Goal: Task Accomplishment & Management: Use online tool/utility

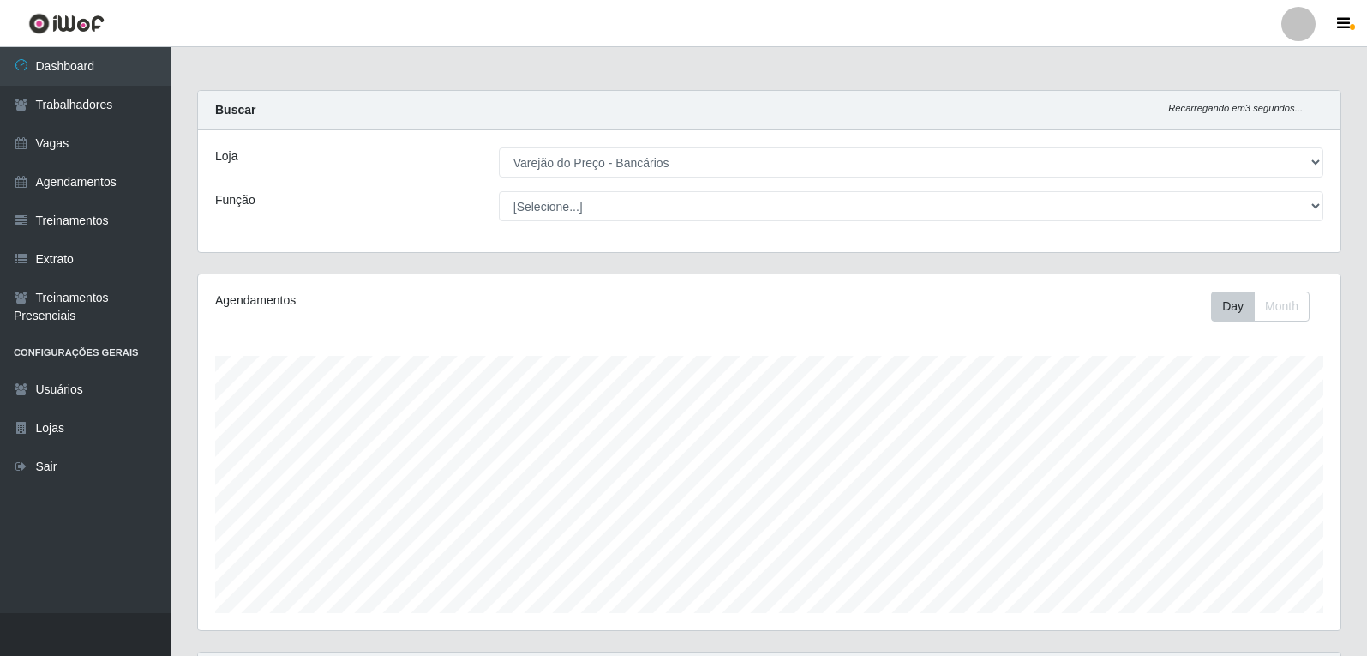
select select "157"
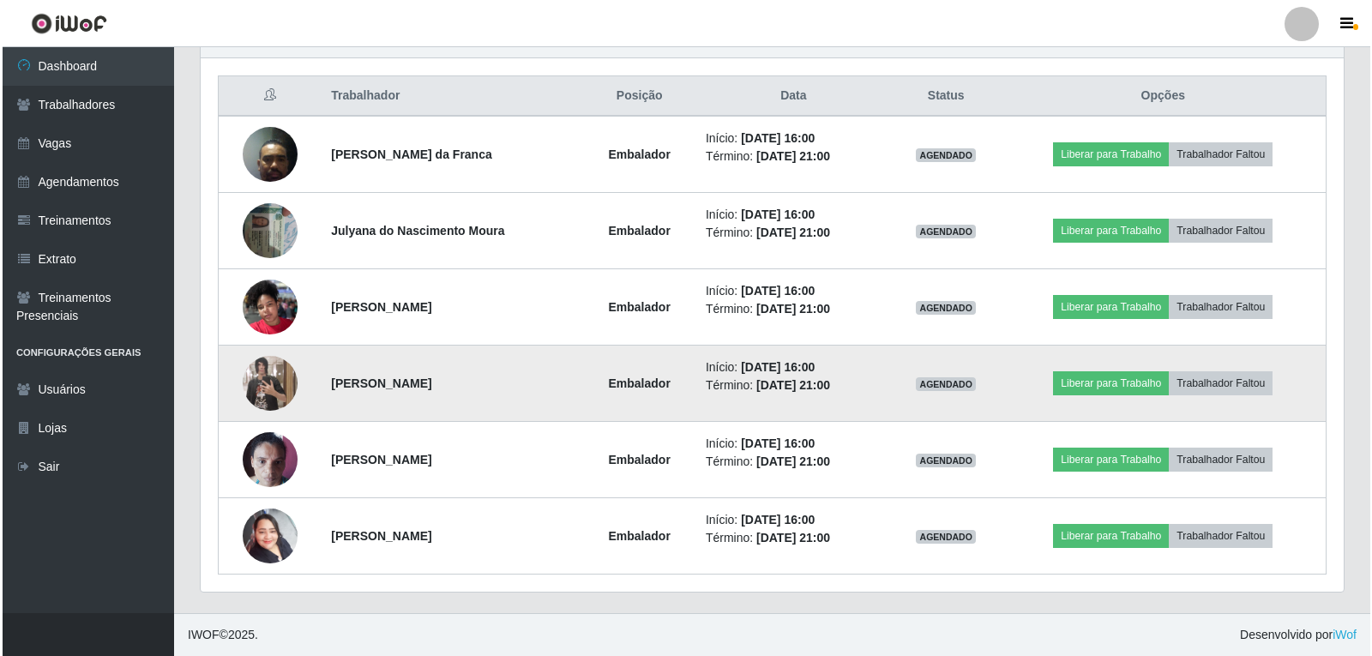
scroll to position [356, 1143]
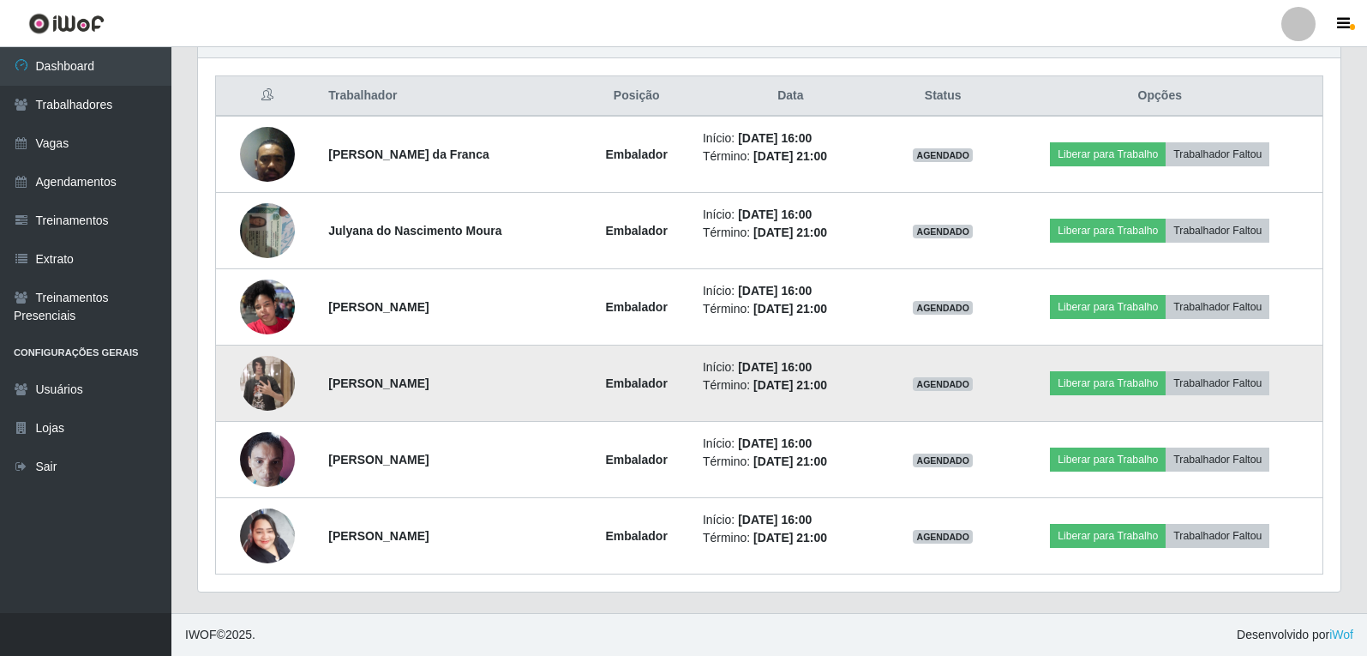
click at [259, 373] on img at bounding box center [267, 383] width 55 height 98
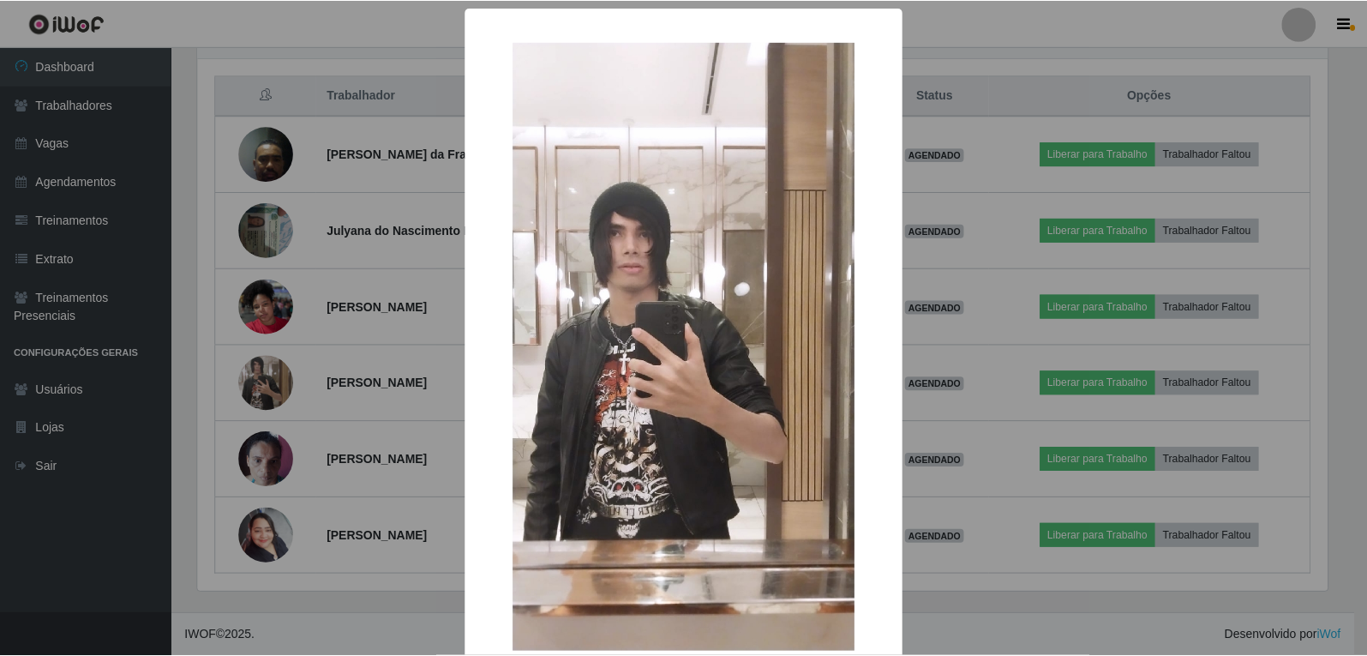
scroll to position [356, 1134]
click at [206, 399] on div "× OK Cancel" at bounding box center [686, 328] width 1372 height 656
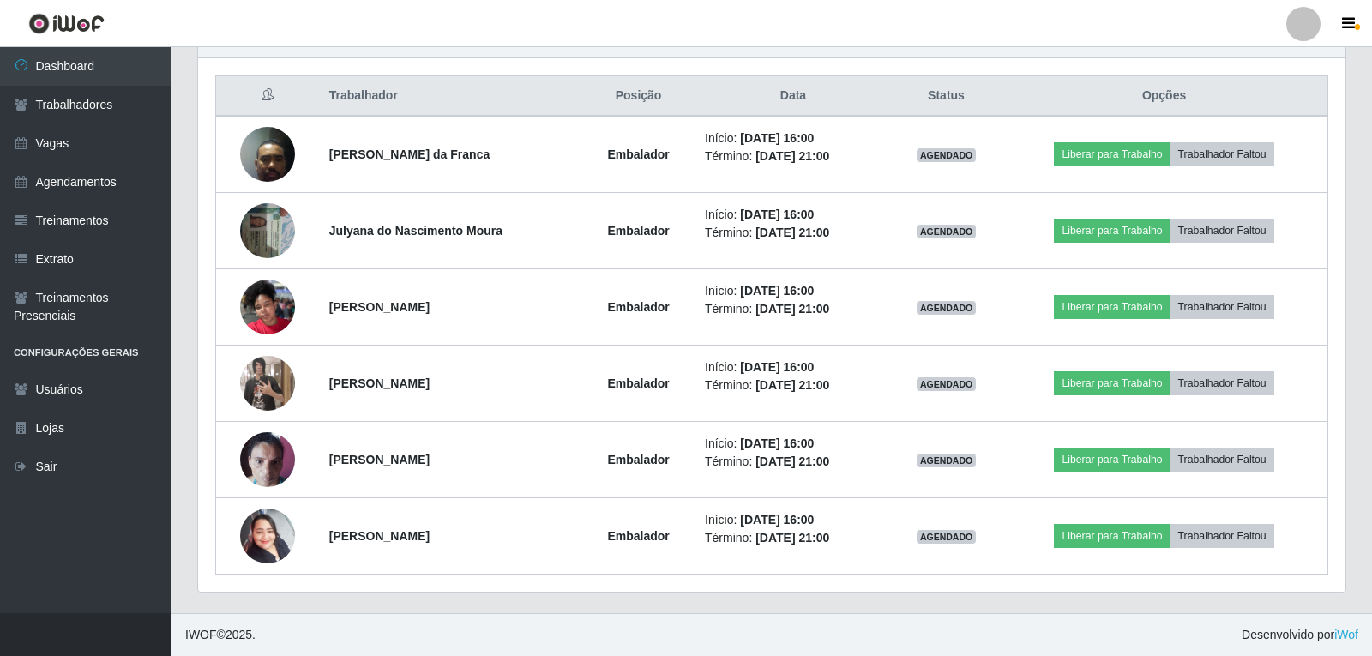
scroll to position [356, 1143]
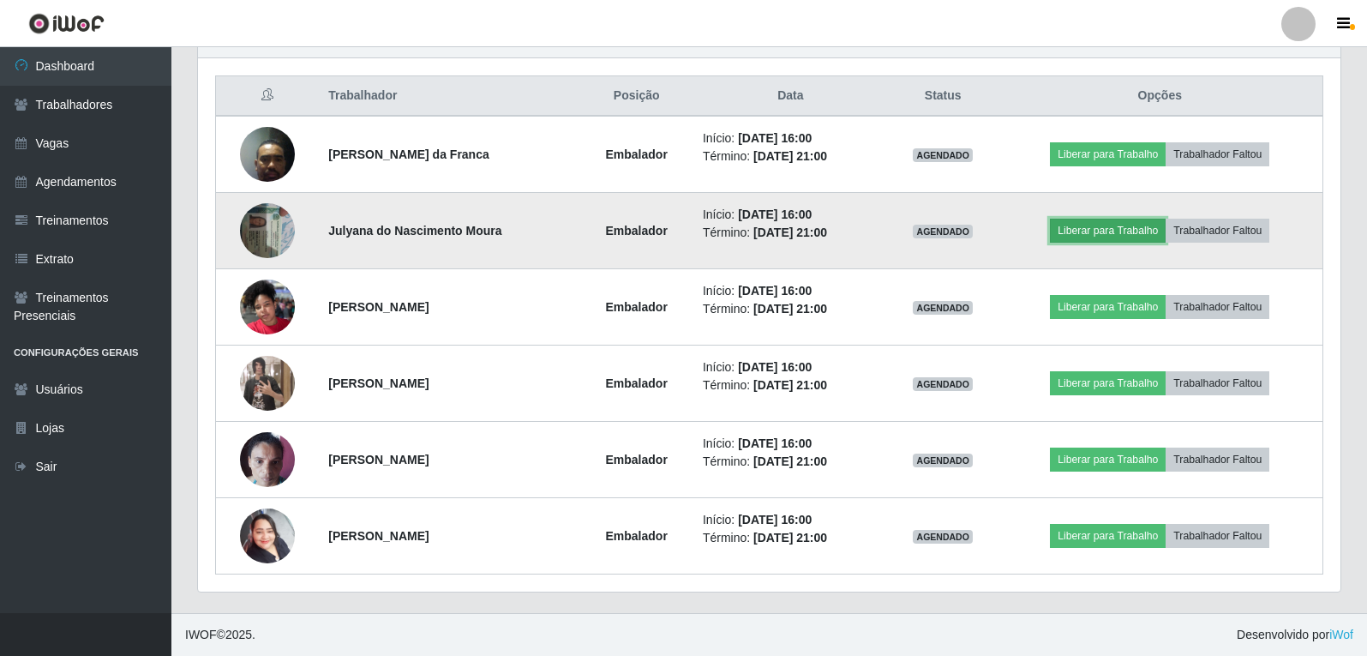
click at [1097, 227] on button "Liberar para Trabalho" at bounding box center [1108, 231] width 116 height 24
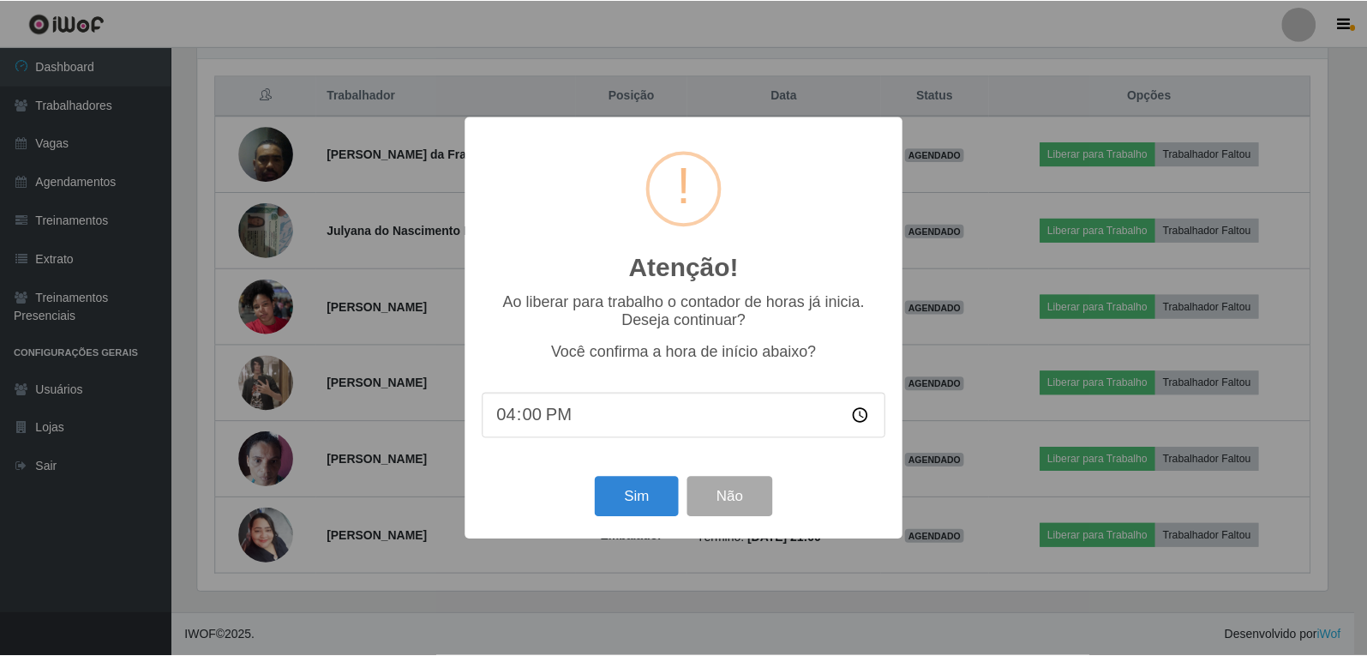
scroll to position [356, 1134]
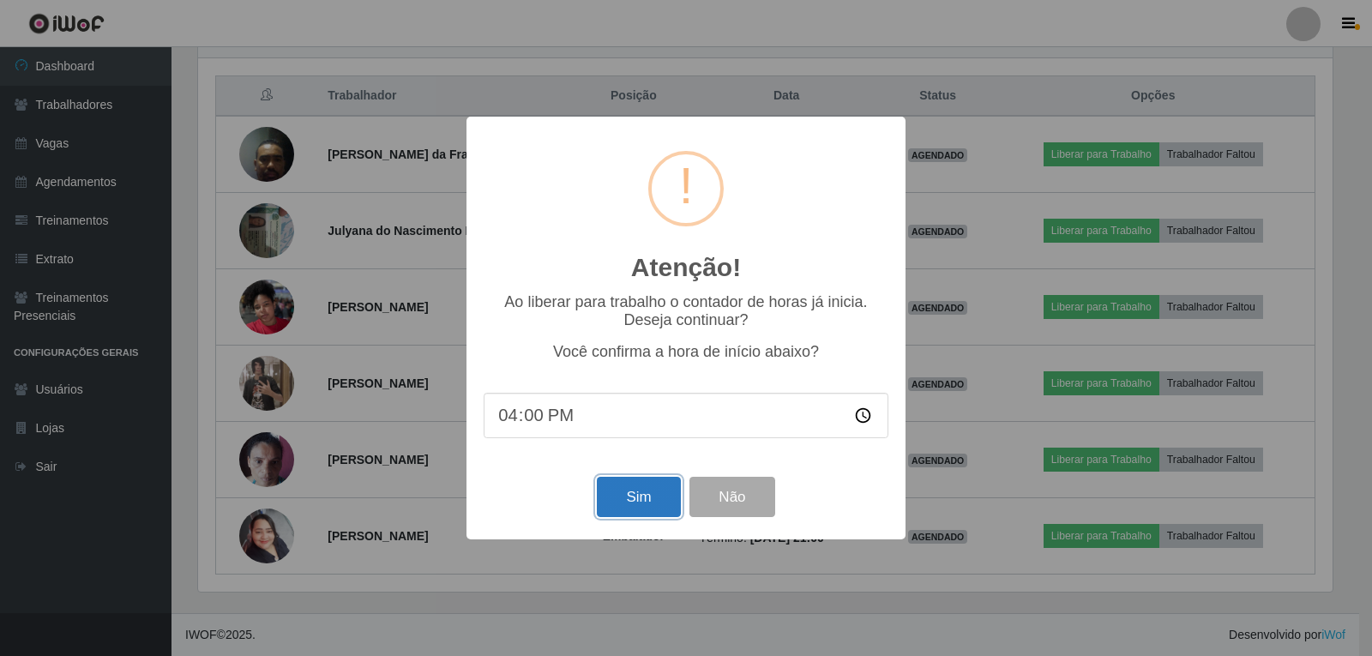
click at [662, 495] on button "Sim" at bounding box center [638, 497] width 83 height 40
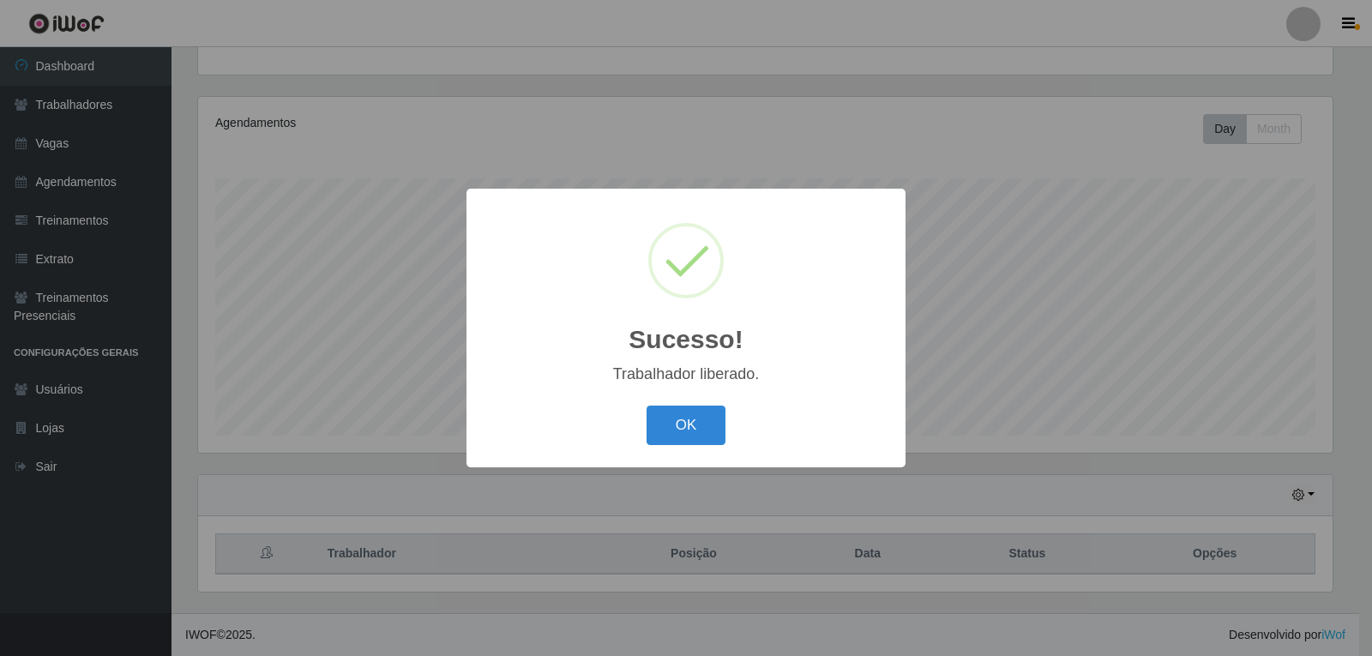
click at [725, 407] on div "OK Cancel" at bounding box center [686, 424] width 405 height 49
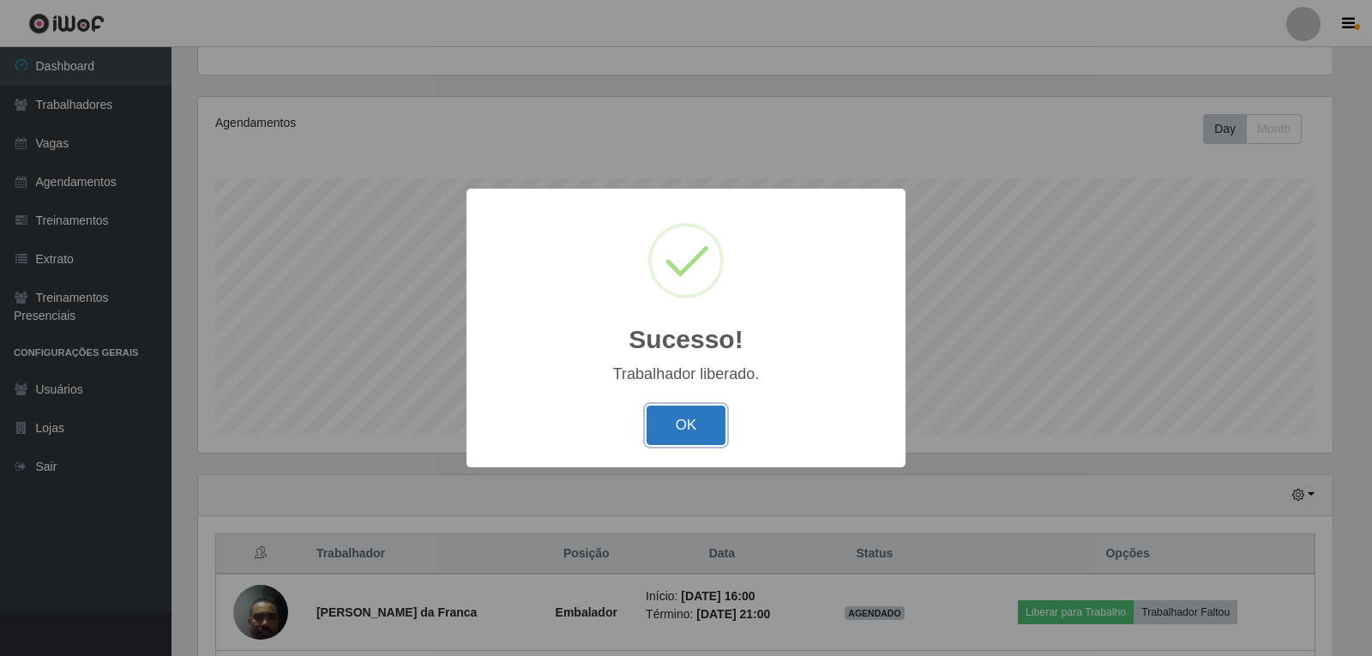
click at [708, 413] on button "OK" at bounding box center [686, 425] width 80 height 40
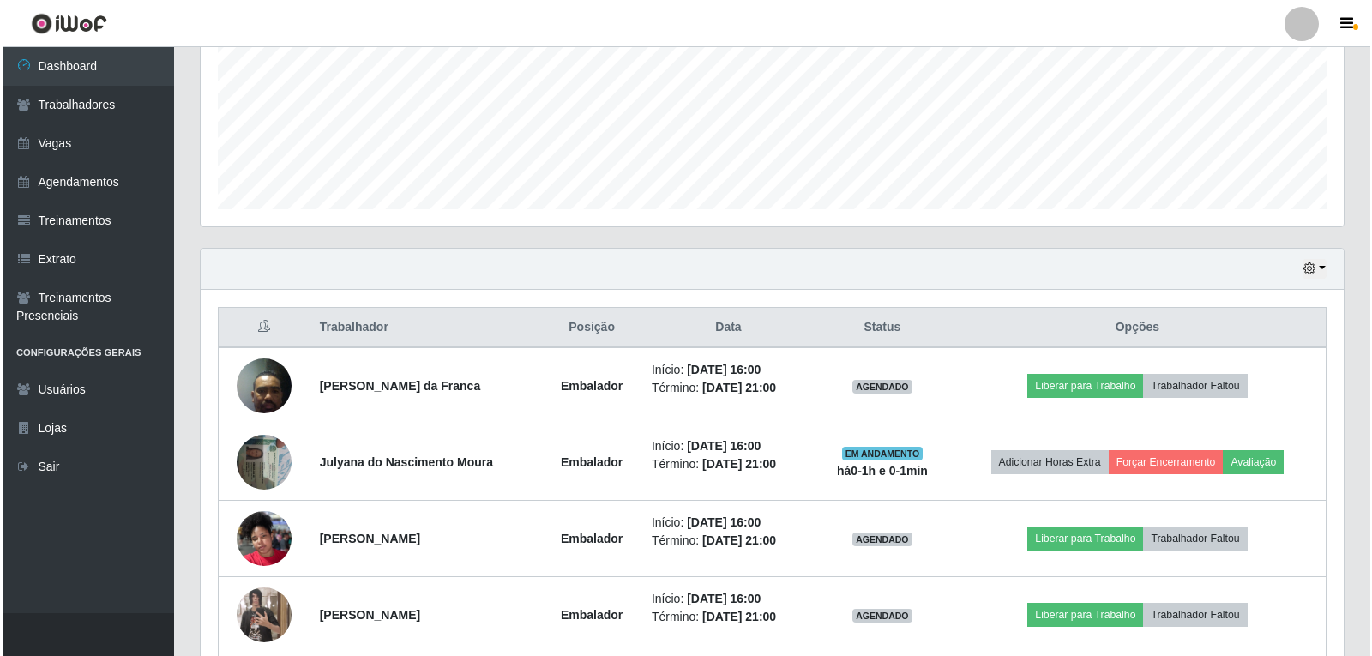
scroll to position [435, 0]
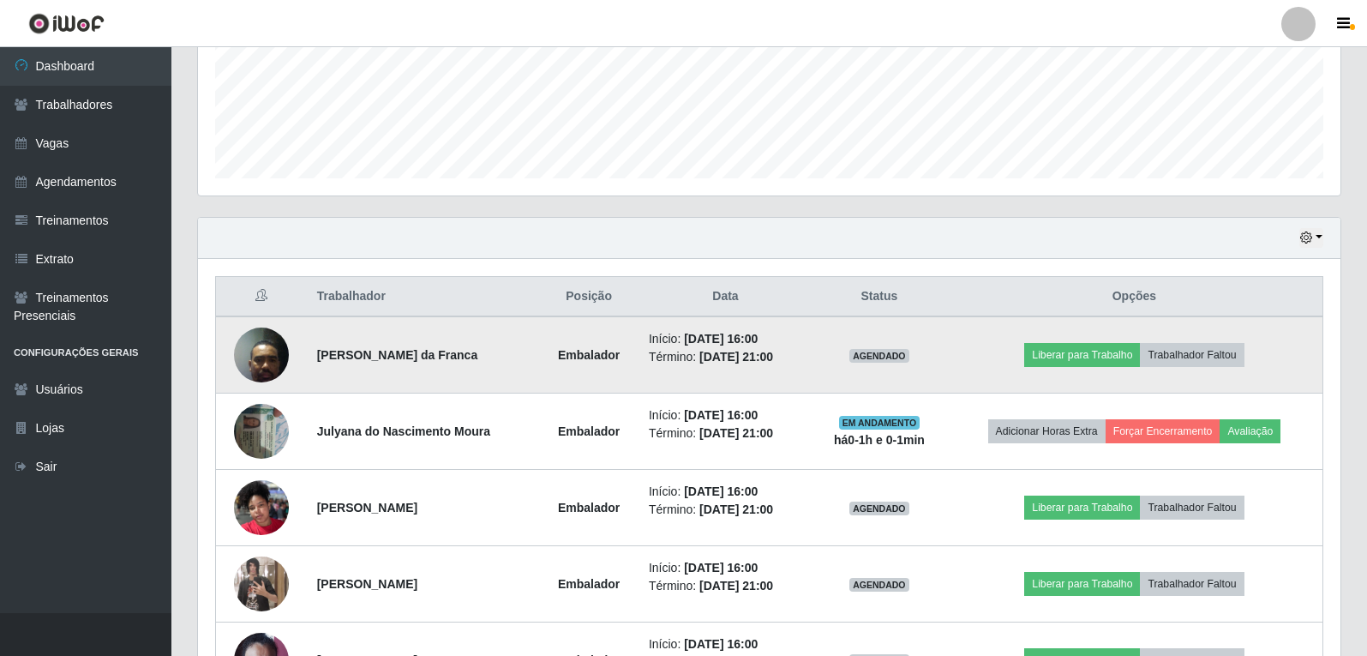
click at [1078, 337] on td "Liberar para Trabalho Trabalhador Faltou" at bounding box center [1134, 354] width 377 height 77
click at [1076, 350] on button "Liberar para Trabalho" at bounding box center [1082, 355] width 116 height 24
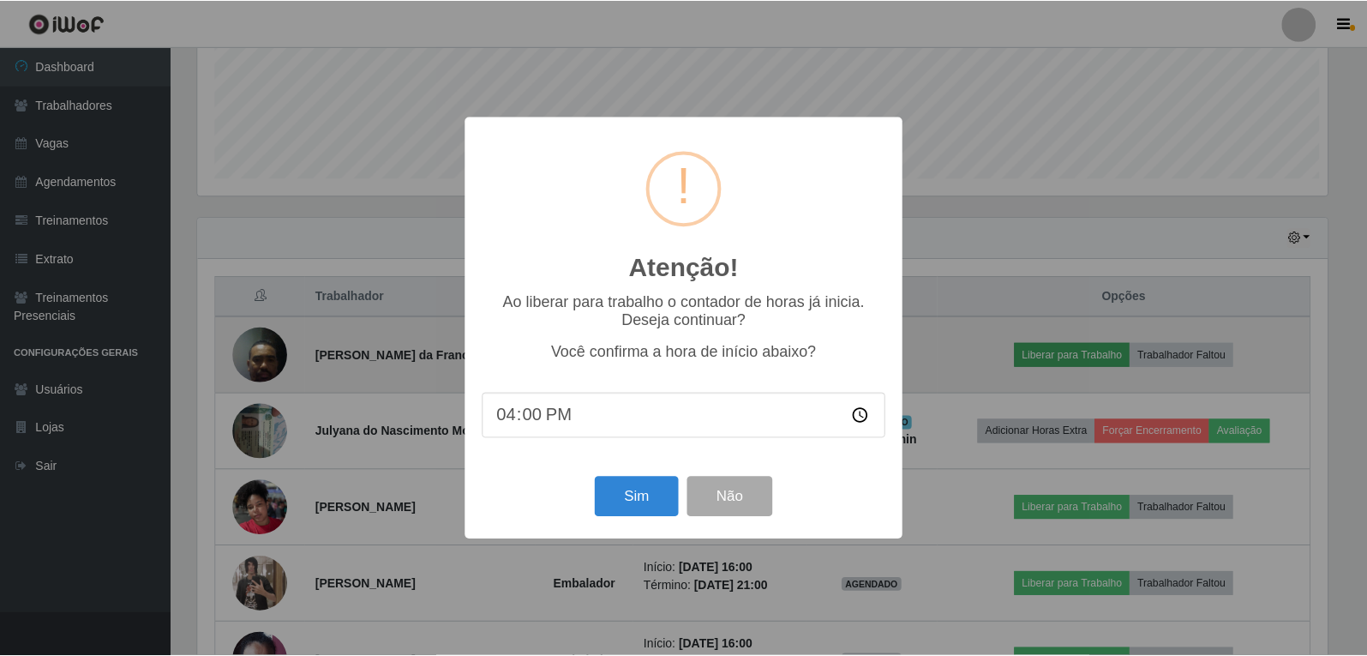
scroll to position [356, 1134]
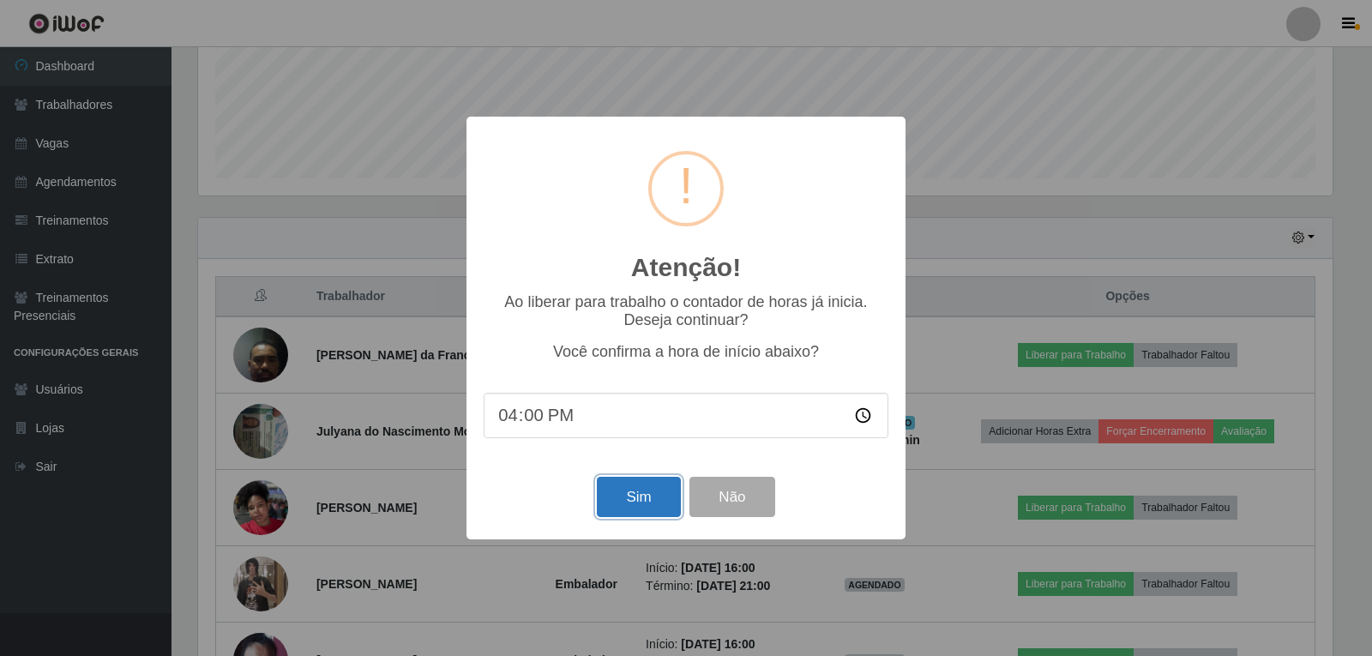
click at [664, 510] on button "Sim" at bounding box center [638, 497] width 83 height 40
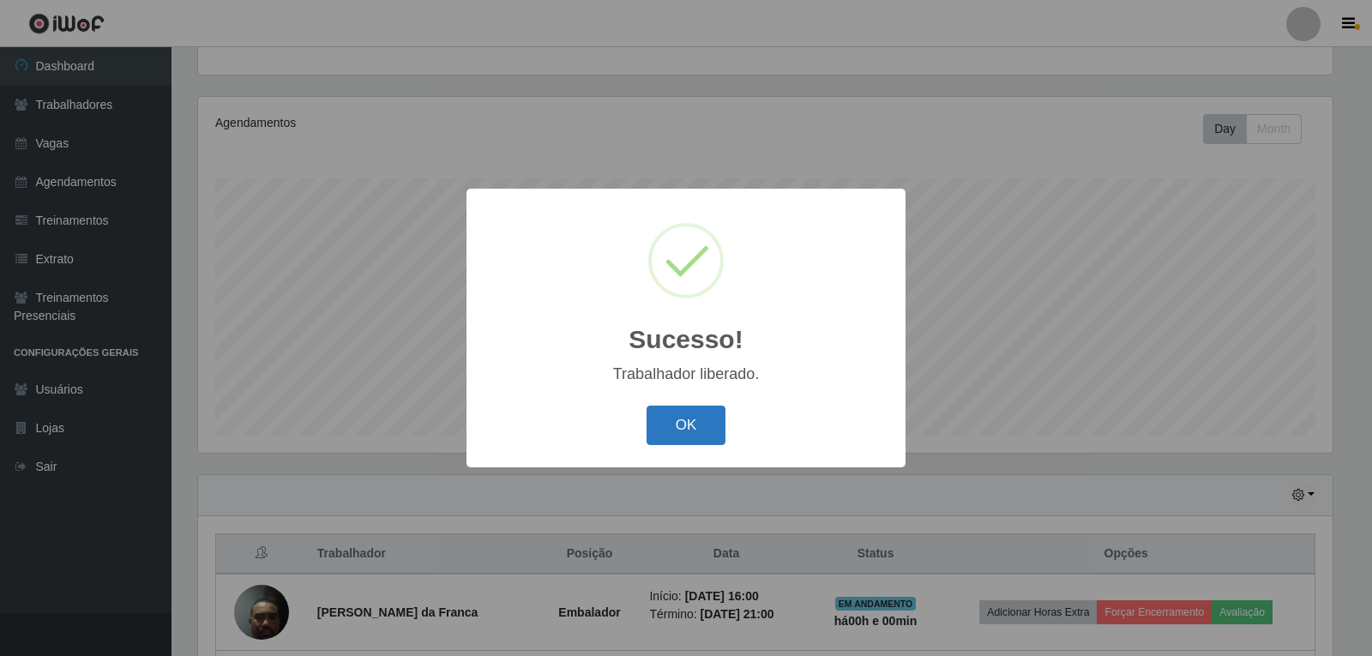
click at [723, 416] on button "OK" at bounding box center [686, 425] width 80 height 40
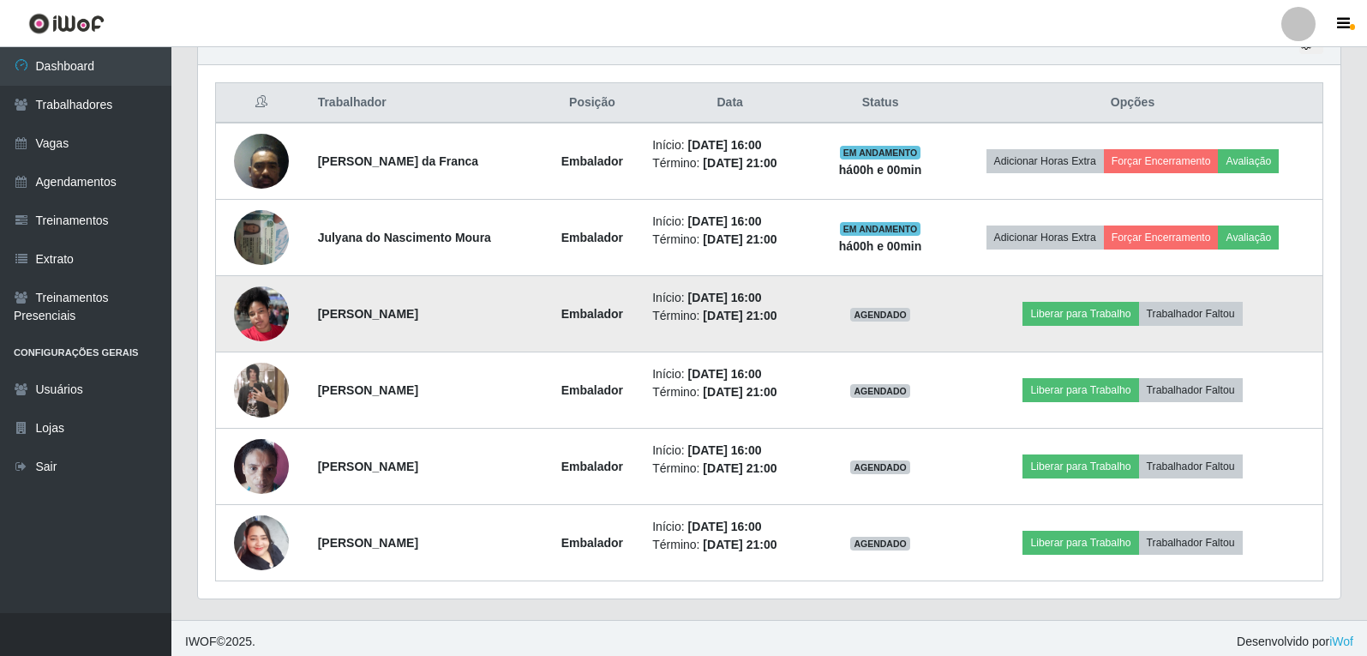
scroll to position [635, 0]
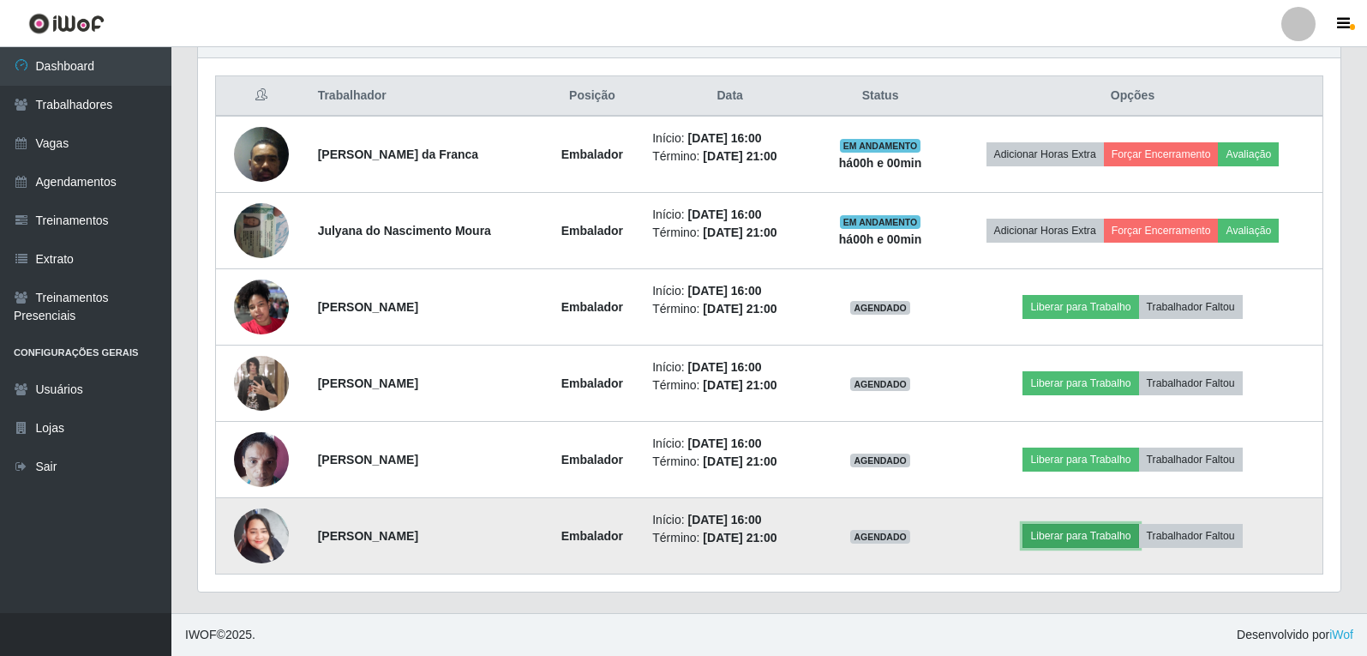
click at [1129, 532] on button "Liberar para Trabalho" at bounding box center [1081, 536] width 116 height 24
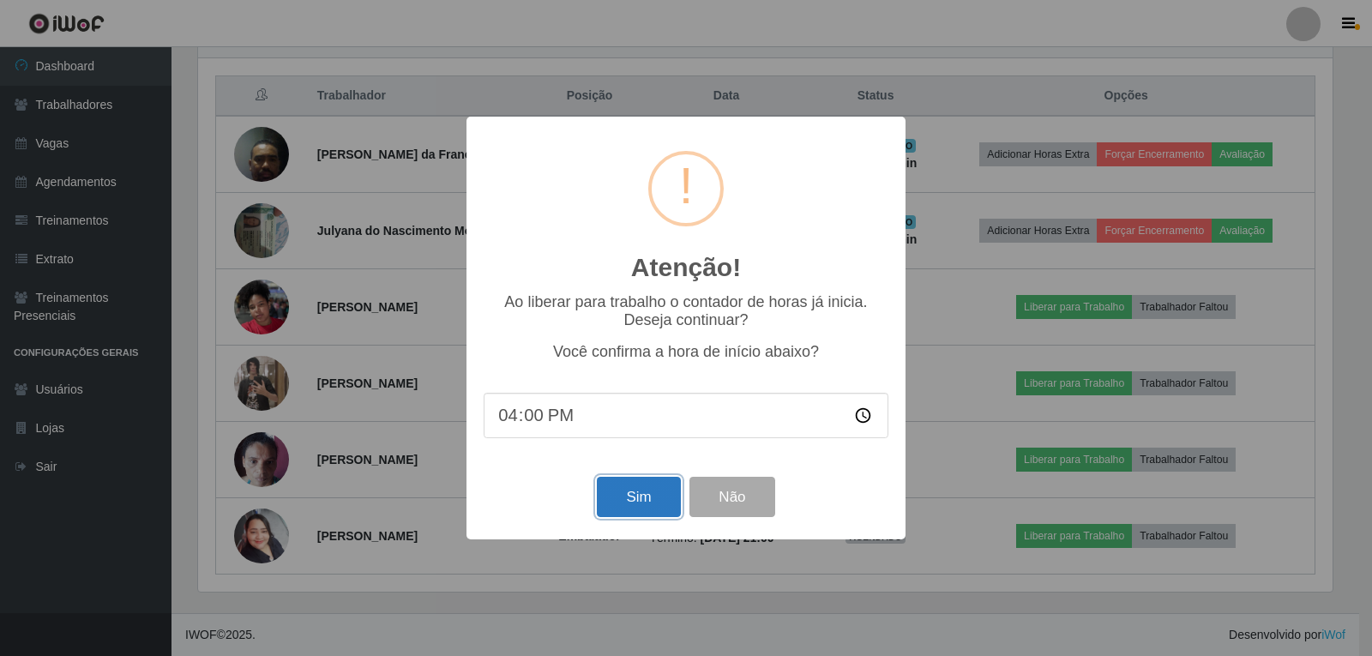
click at [645, 508] on button "Sim" at bounding box center [638, 497] width 83 height 40
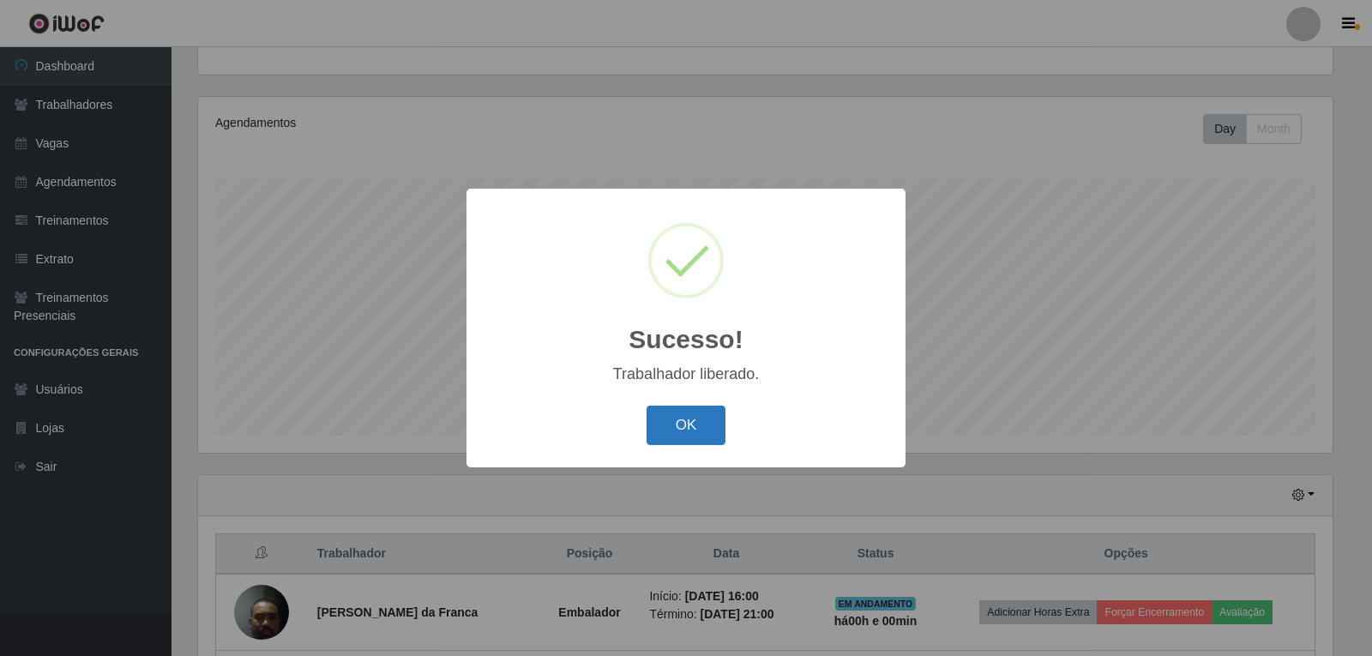
click at [664, 427] on button "OK" at bounding box center [686, 425] width 80 height 40
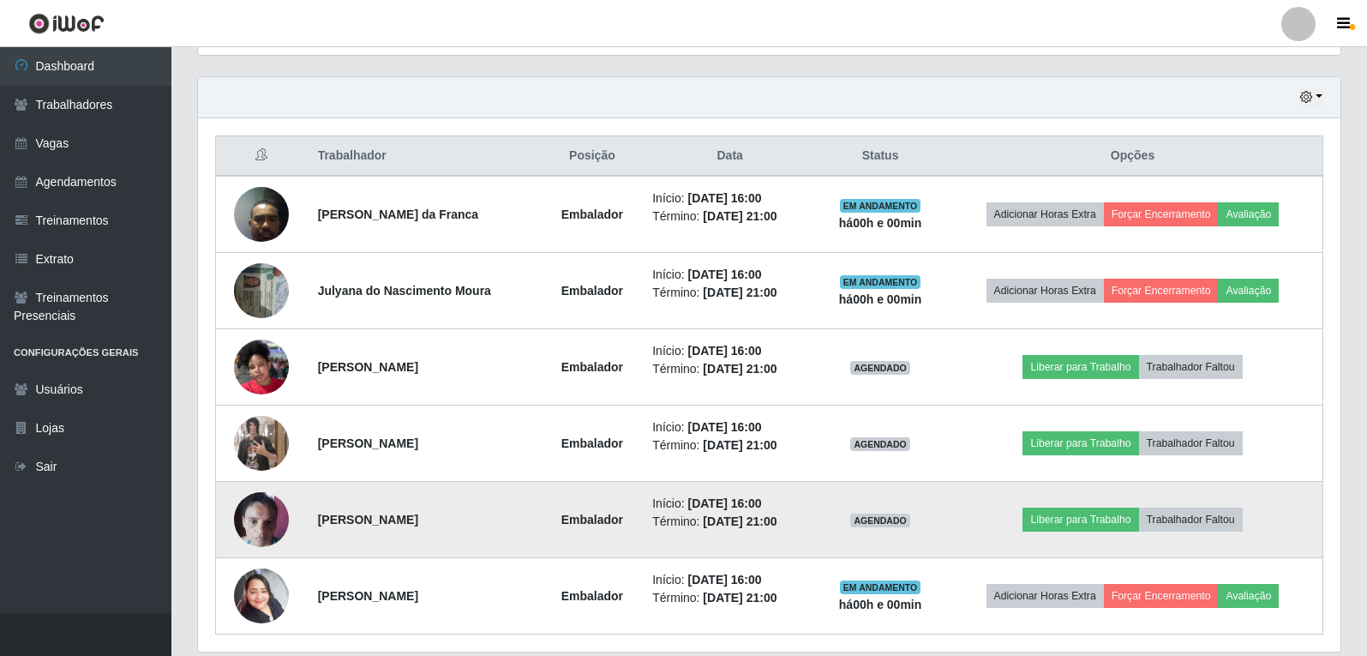
scroll to position [606, 0]
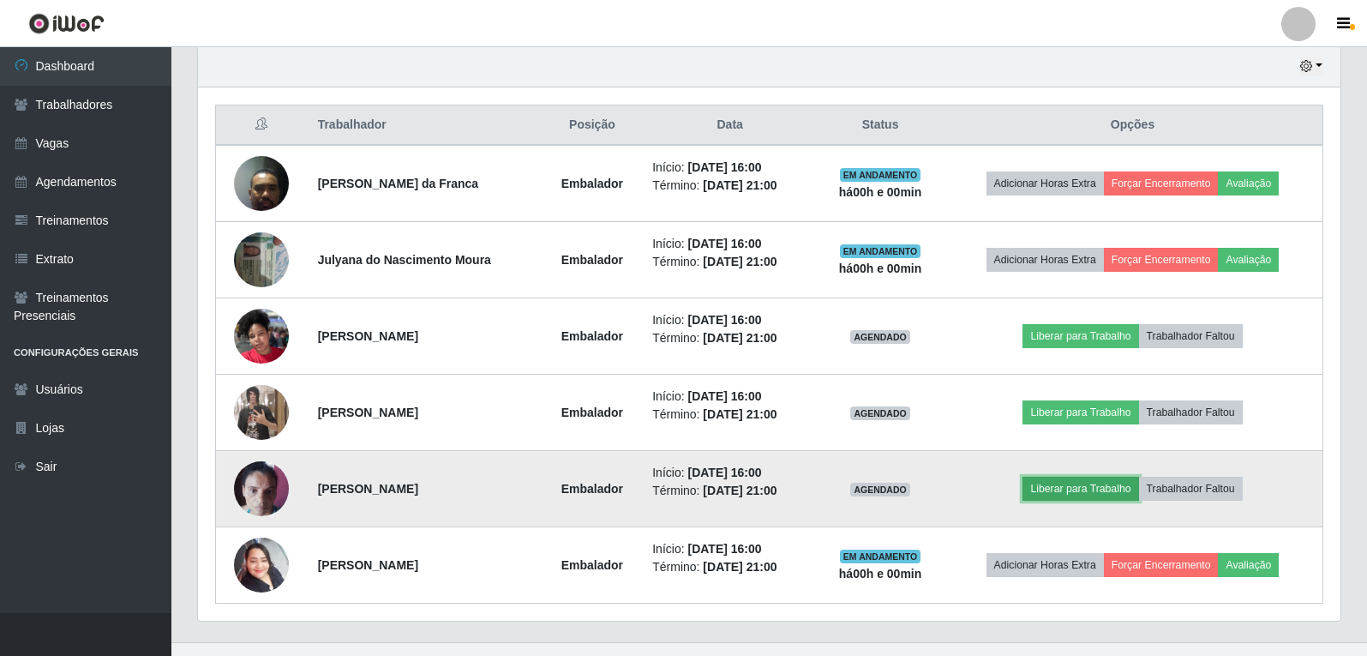
click at [1066, 484] on button "Liberar para Trabalho" at bounding box center [1081, 489] width 116 height 24
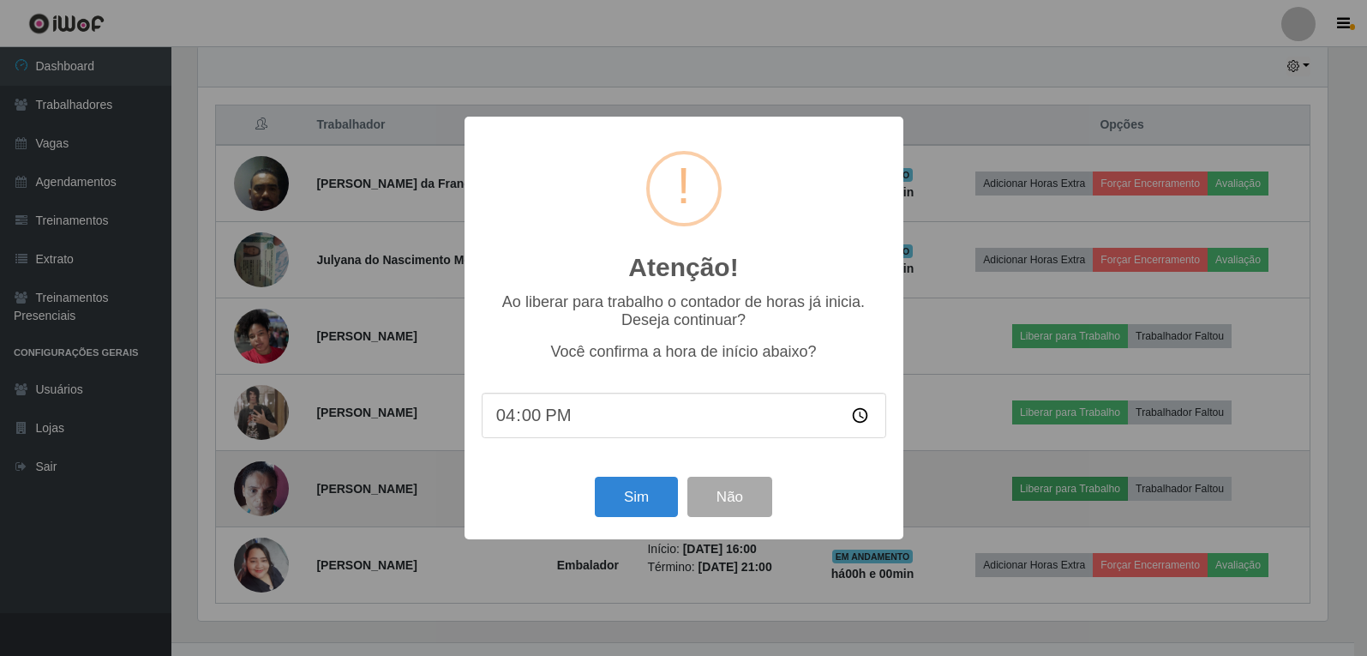
scroll to position [0, 0]
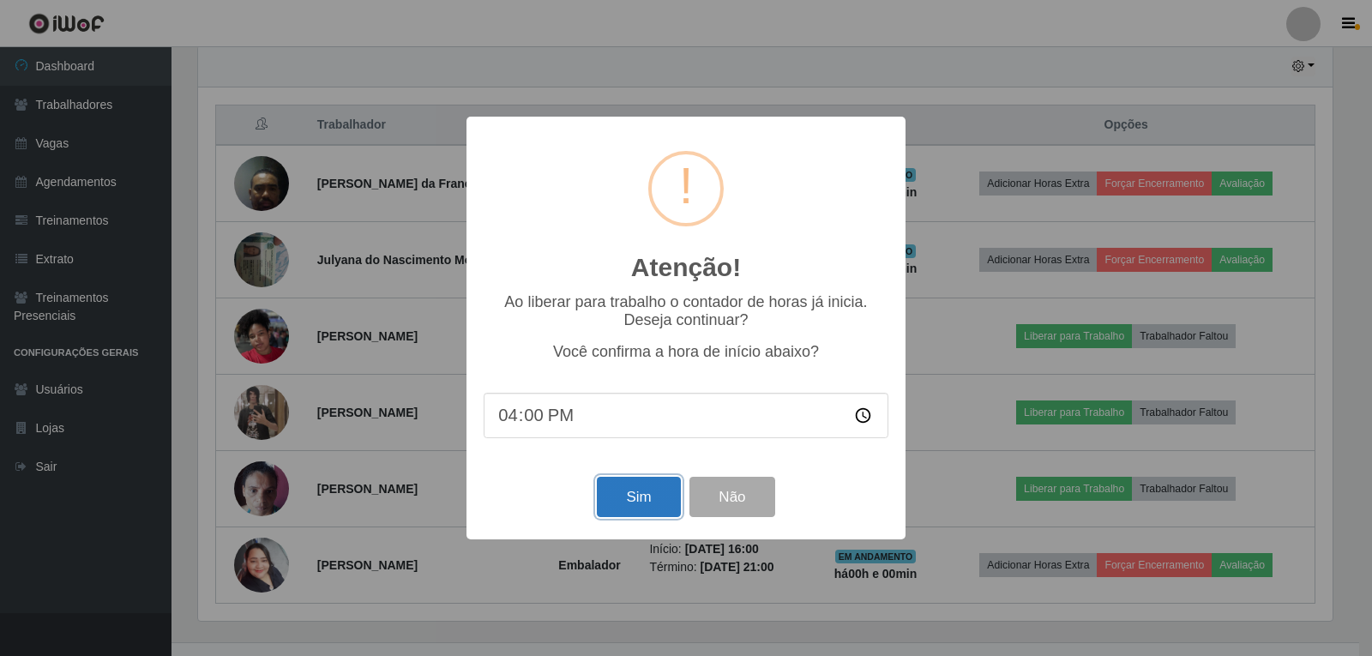
click at [637, 508] on button "Sim" at bounding box center [638, 497] width 83 height 40
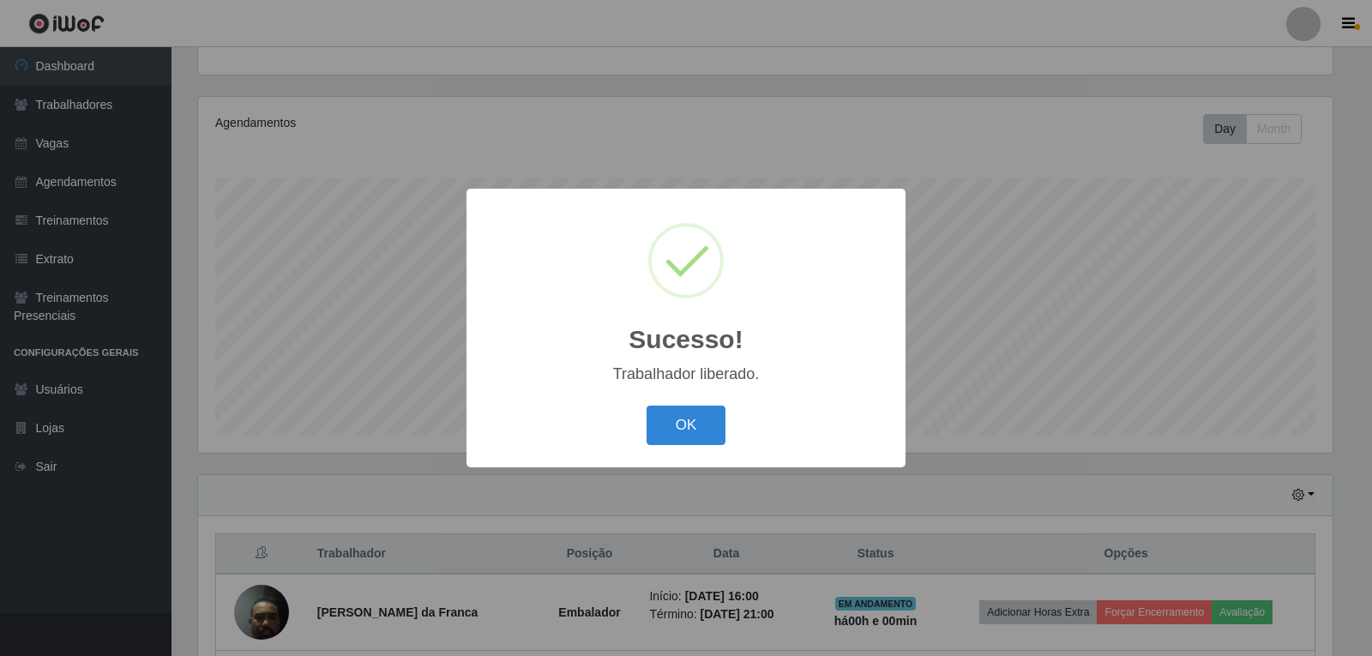
click at [646, 405] on button "OK" at bounding box center [686, 425] width 80 height 40
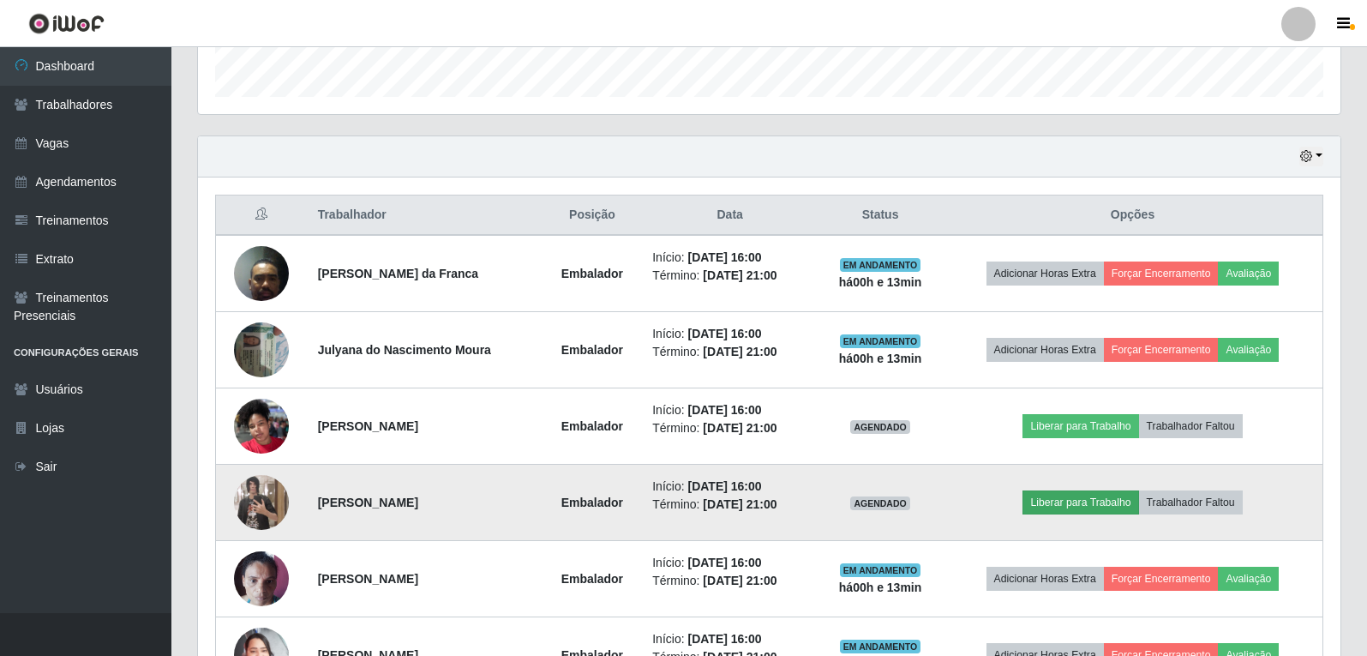
scroll to position [520, 0]
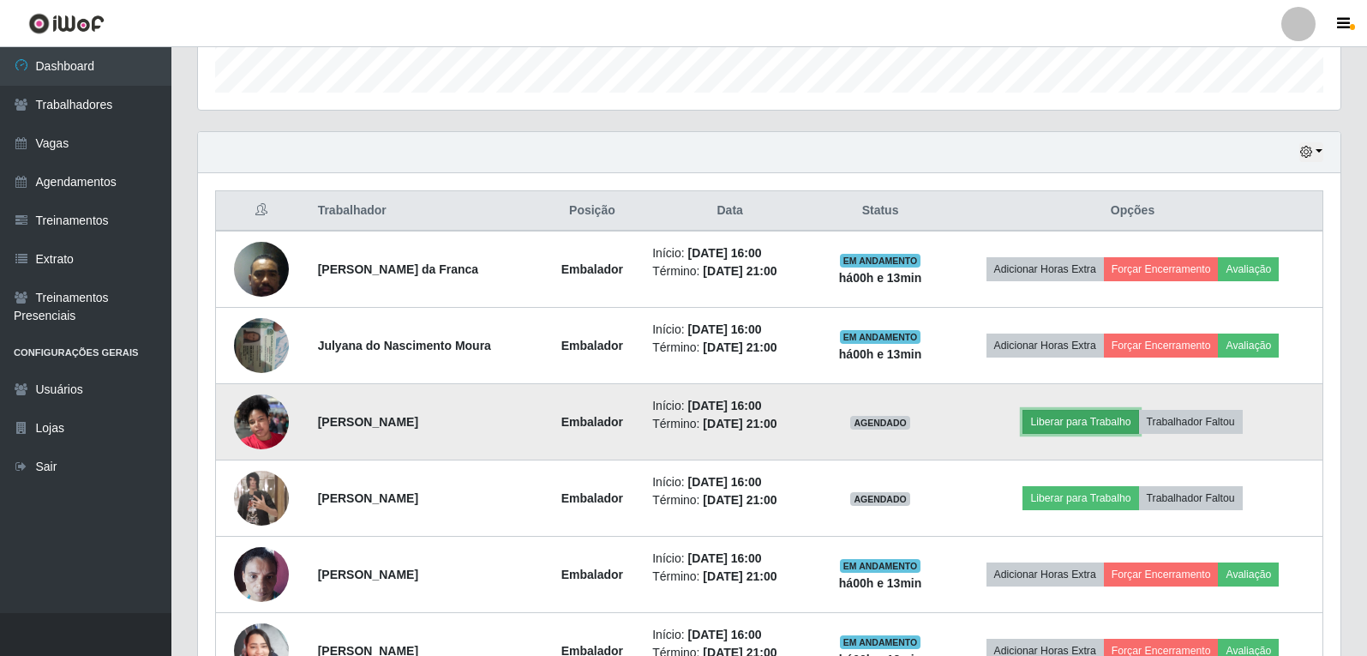
click at [1106, 426] on button "Liberar para Trabalho" at bounding box center [1081, 422] width 116 height 24
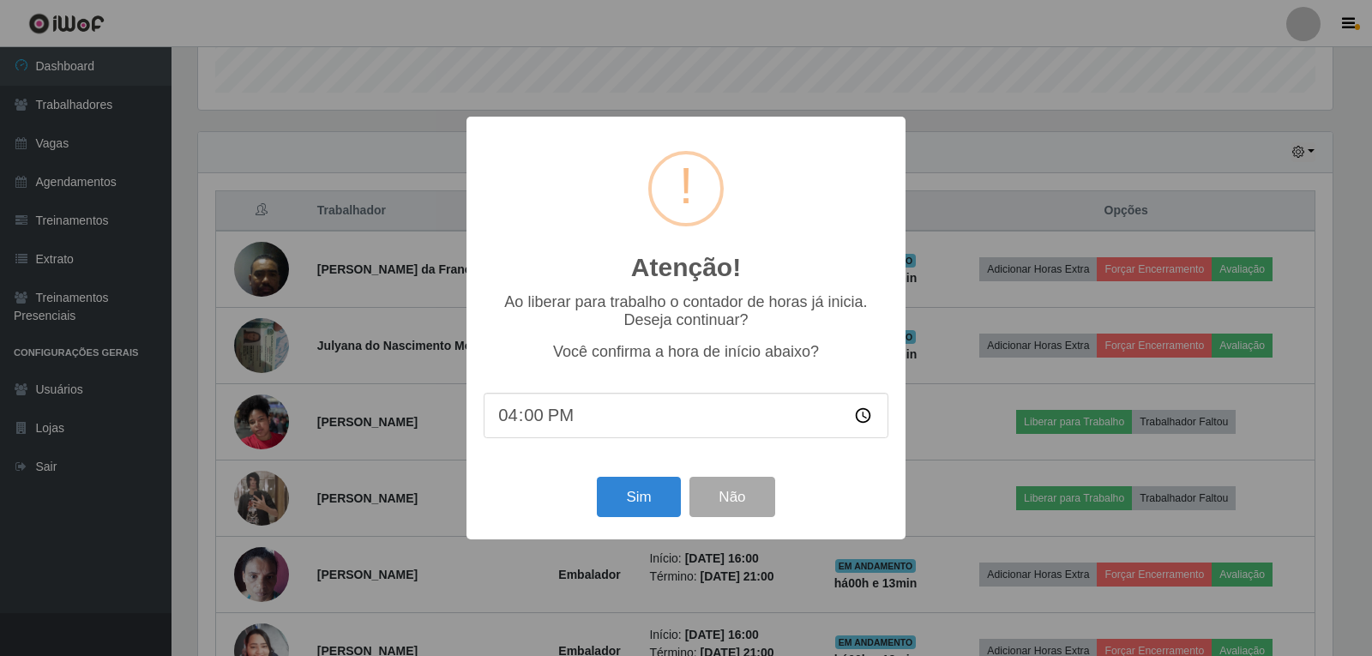
click at [687, 501] on div "Sim Não" at bounding box center [686, 496] width 405 height 49
click at [657, 501] on button "Sim" at bounding box center [638, 497] width 83 height 40
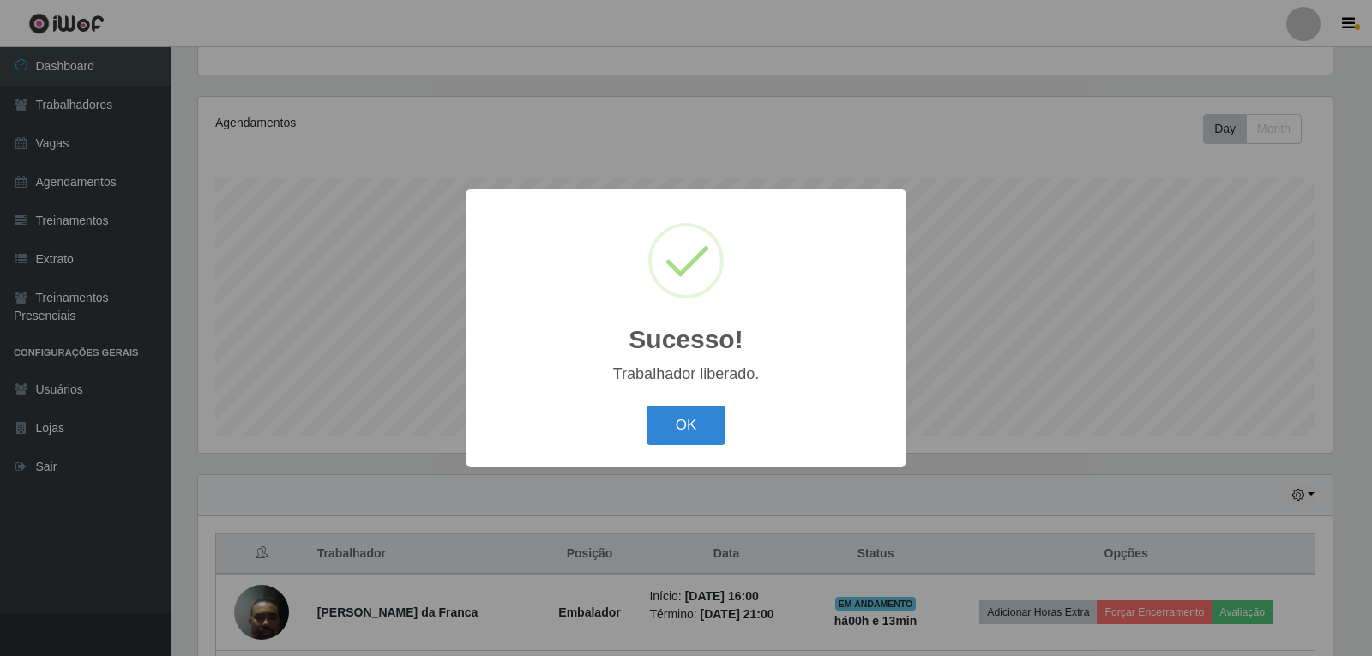
click at [684, 401] on div "OK Cancel" at bounding box center [686, 424] width 405 height 49
click at [685, 424] on button "OK" at bounding box center [686, 425] width 80 height 40
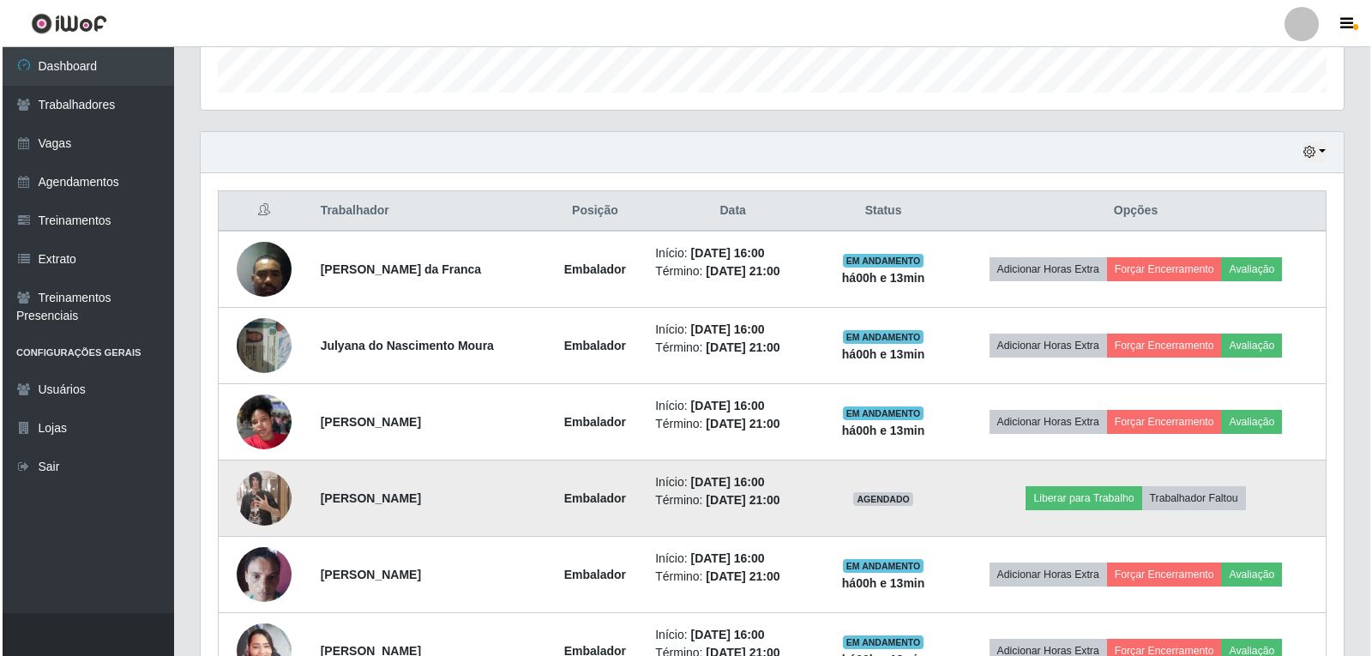
scroll to position [606, 0]
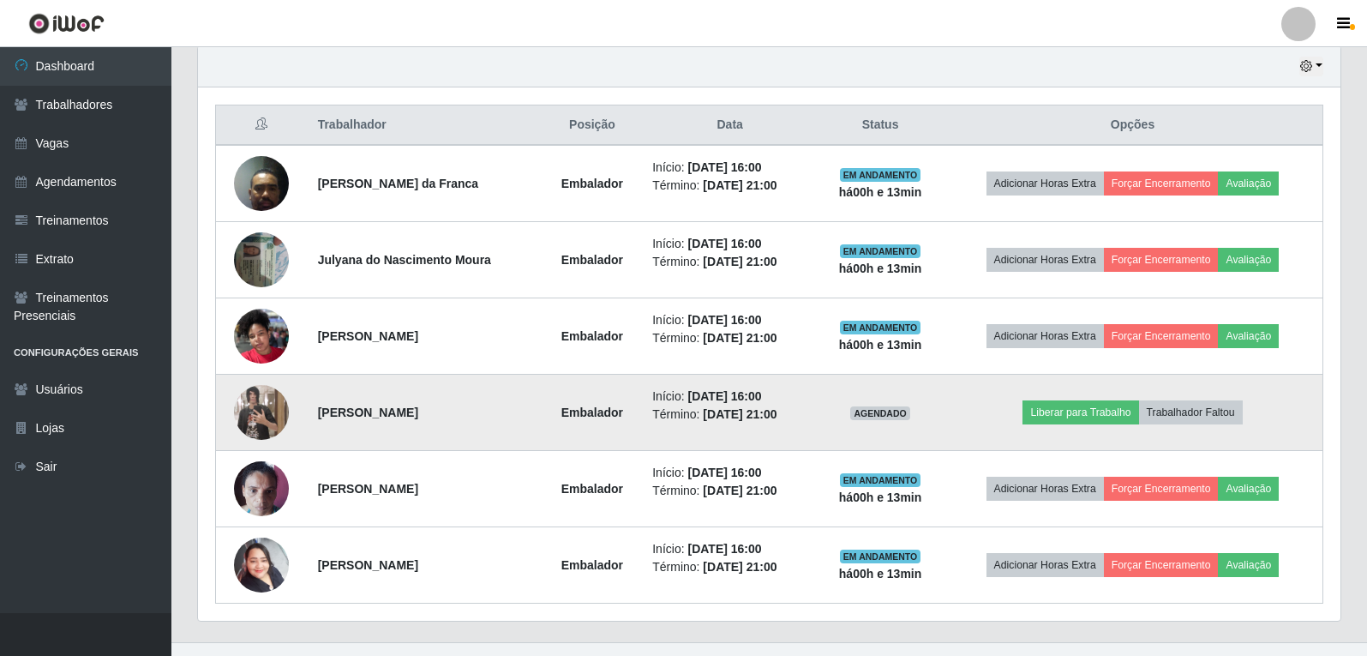
click at [269, 408] on img at bounding box center [261, 412] width 55 height 98
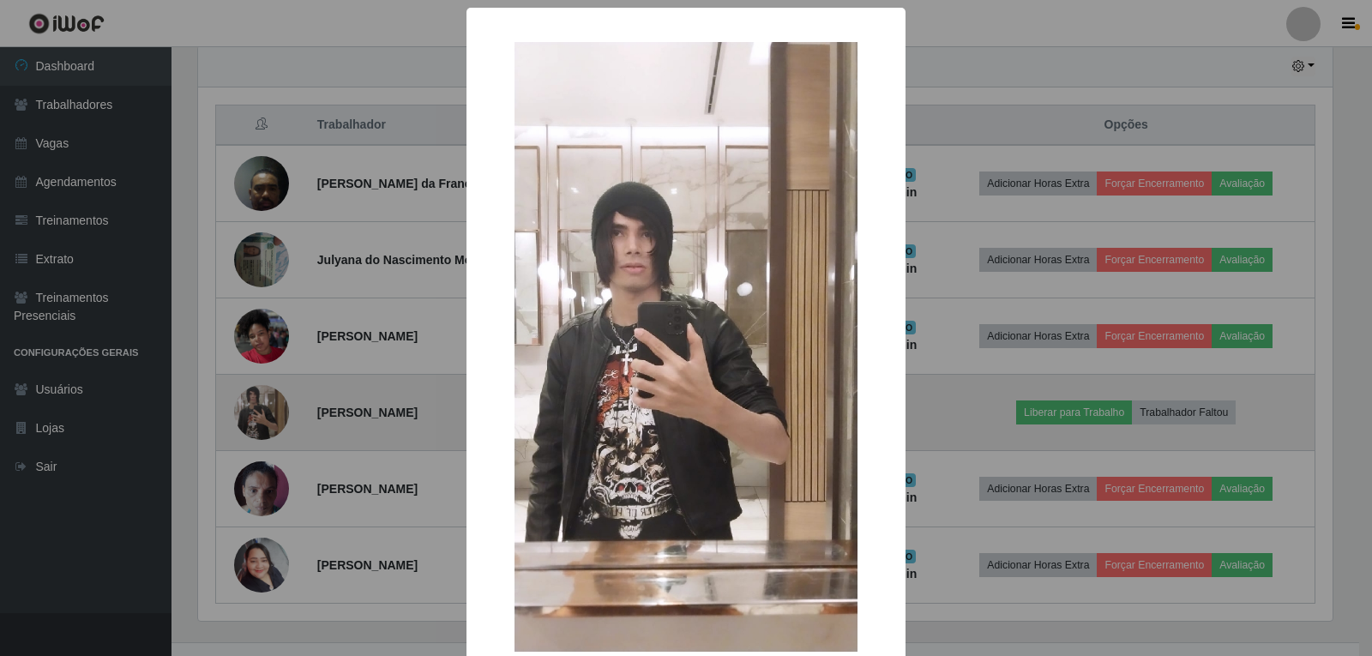
click at [260, 407] on div "× OK Cancel" at bounding box center [686, 328] width 1372 height 656
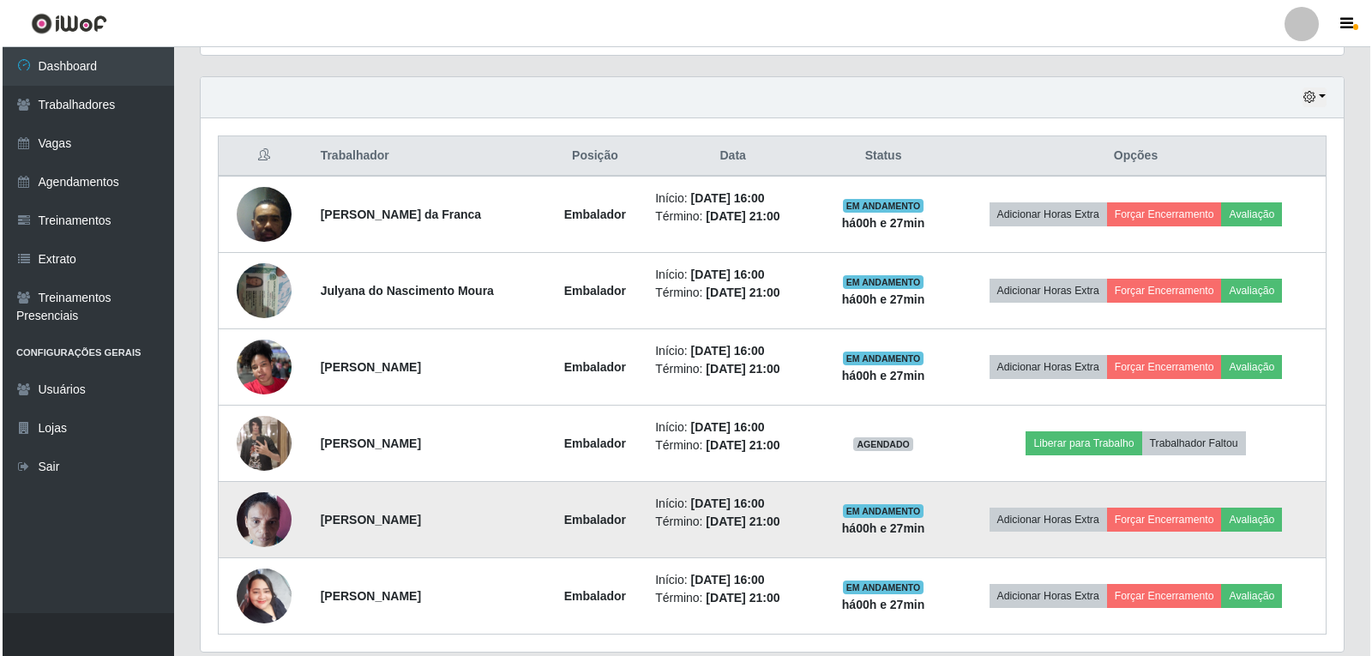
scroll to position [606, 0]
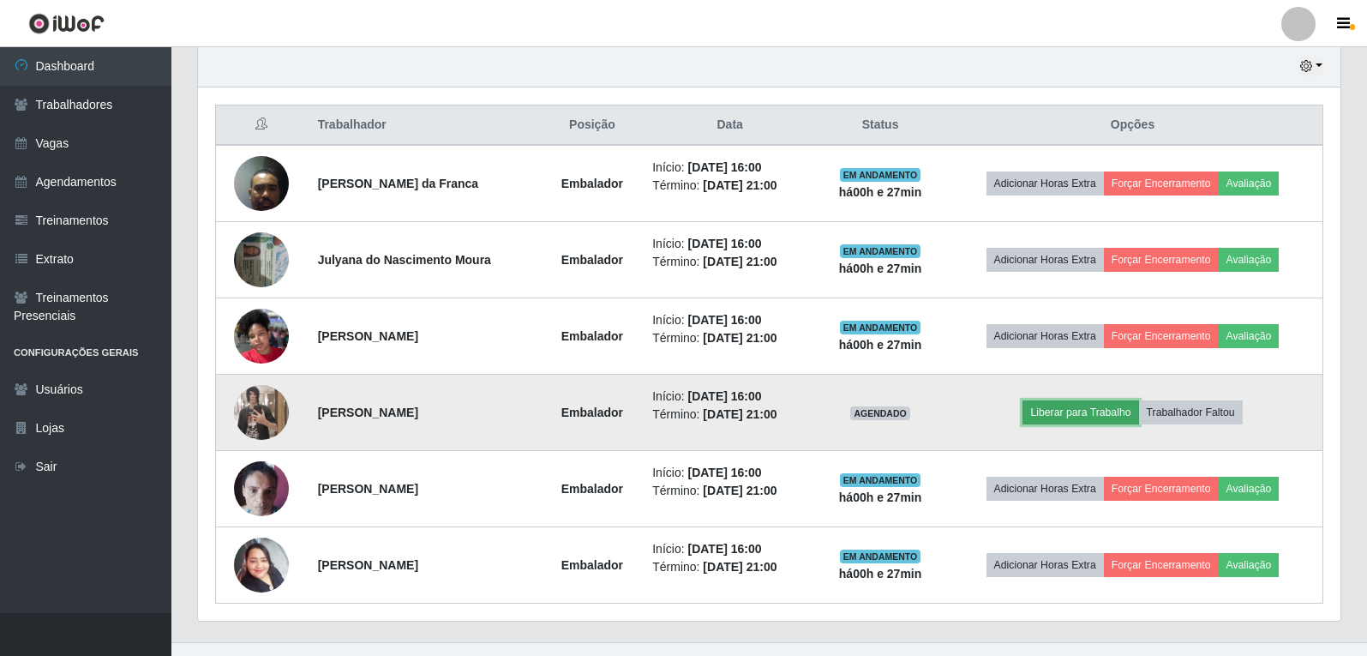
click at [1070, 414] on button "Liberar para Trabalho" at bounding box center [1081, 412] width 116 height 24
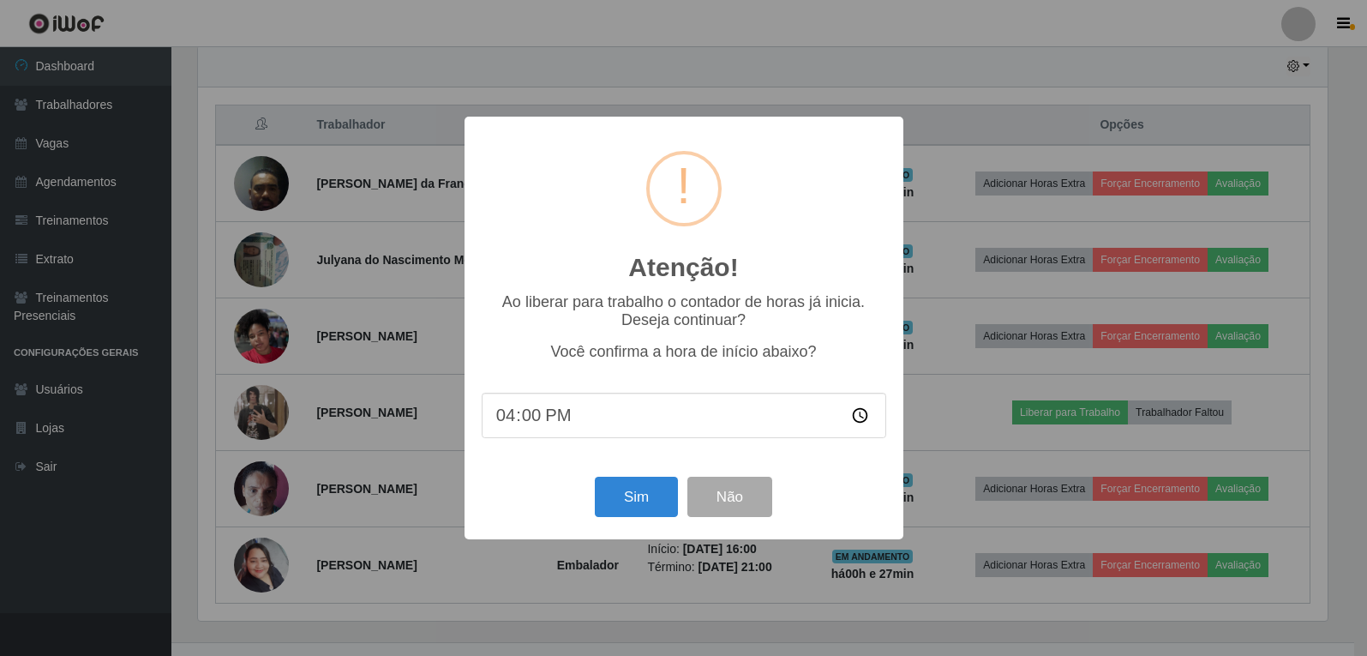
scroll to position [356, 1134]
click at [634, 503] on button "Sim" at bounding box center [638, 497] width 83 height 40
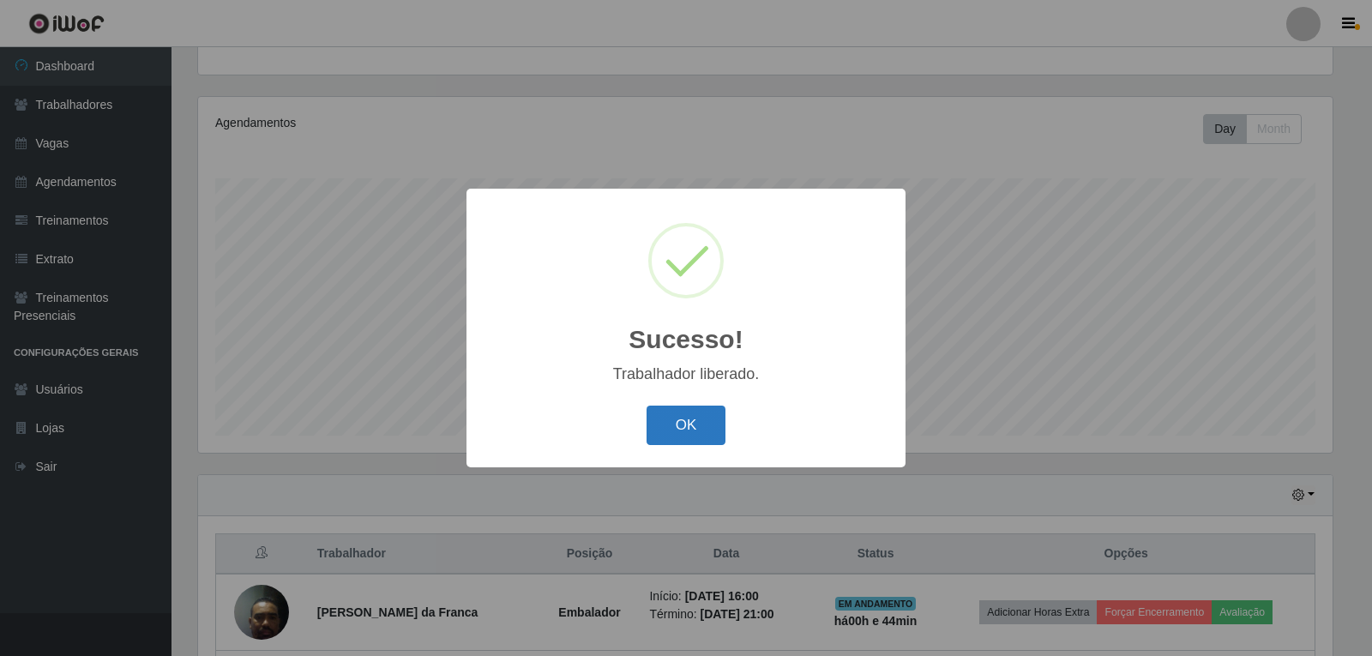
click at [699, 411] on button "OK" at bounding box center [686, 425] width 80 height 40
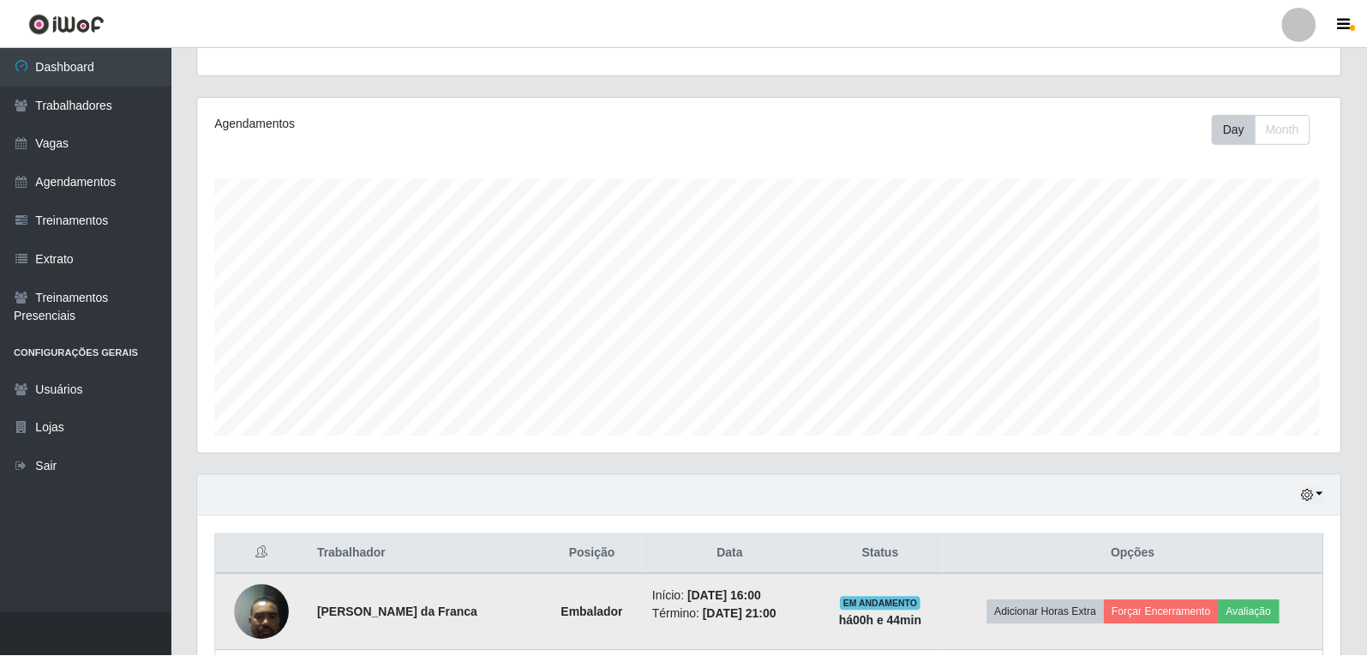
scroll to position [356, 1143]
